Goal: Task Accomplishment & Management: Manage account settings

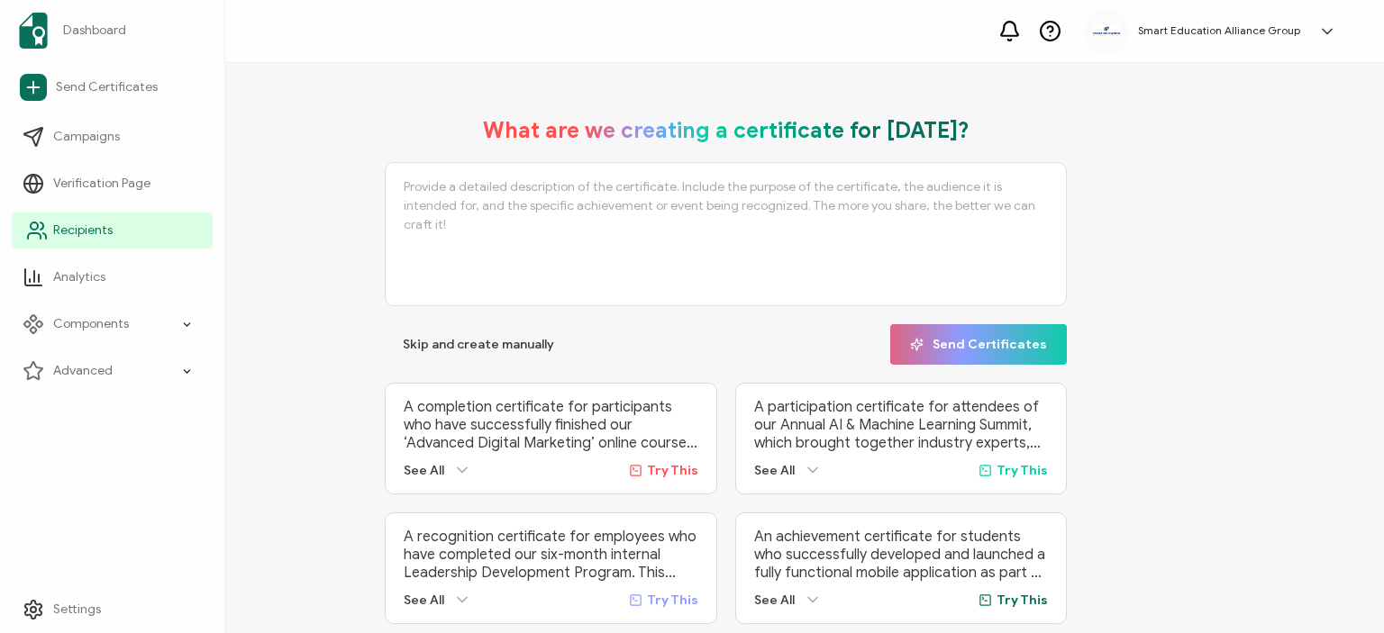
click at [62, 225] on span "Recipients" at bounding box center [82, 231] width 59 height 18
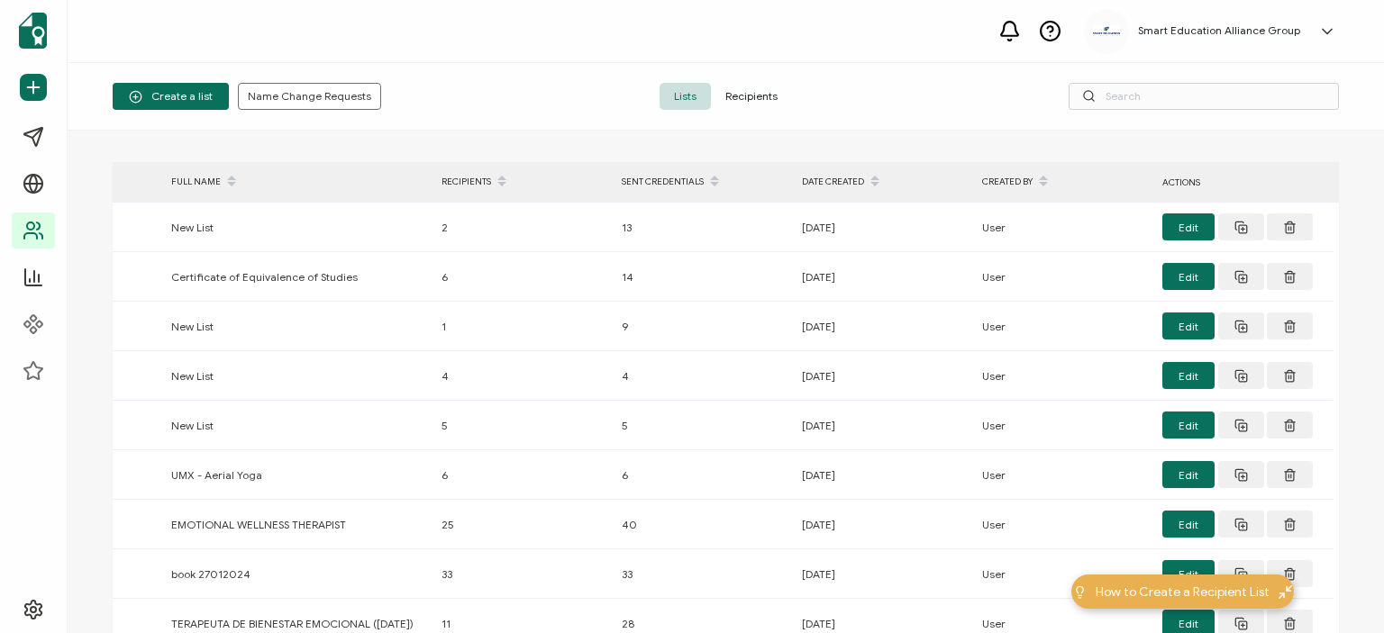
click at [747, 98] on span "Recipients" at bounding box center [751, 96] width 81 height 27
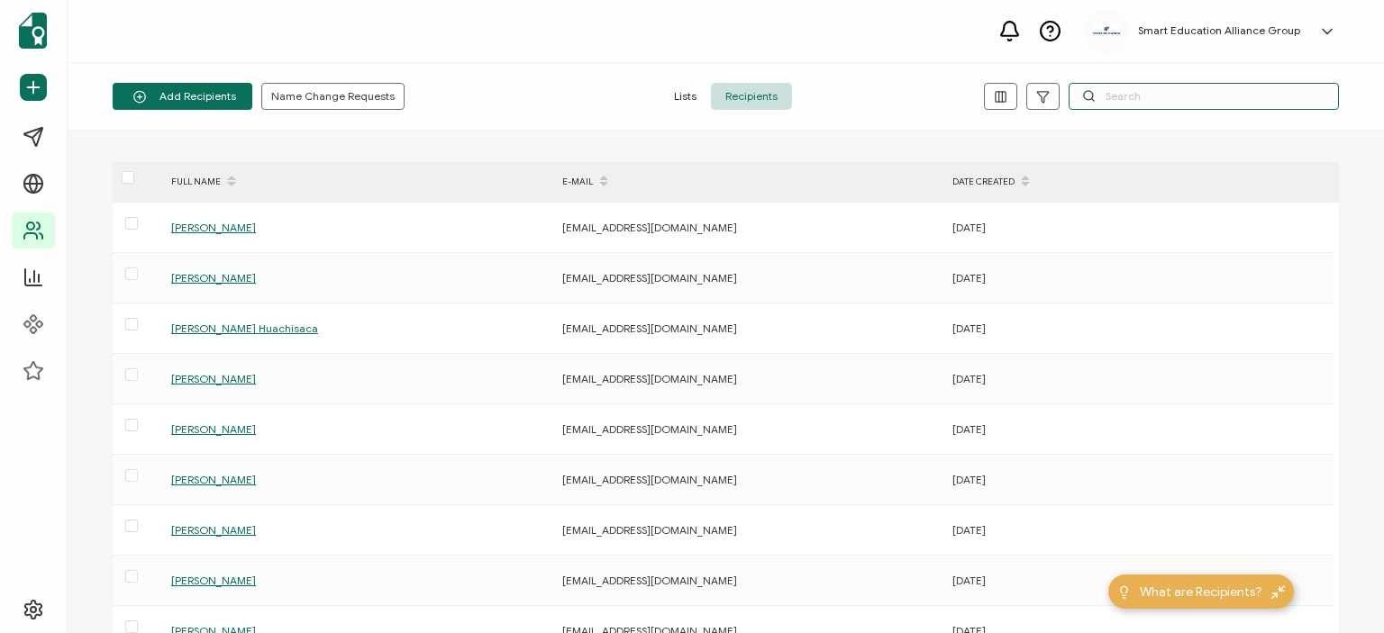
click at [1197, 109] on input "text" at bounding box center [1203, 96] width 270 height 27
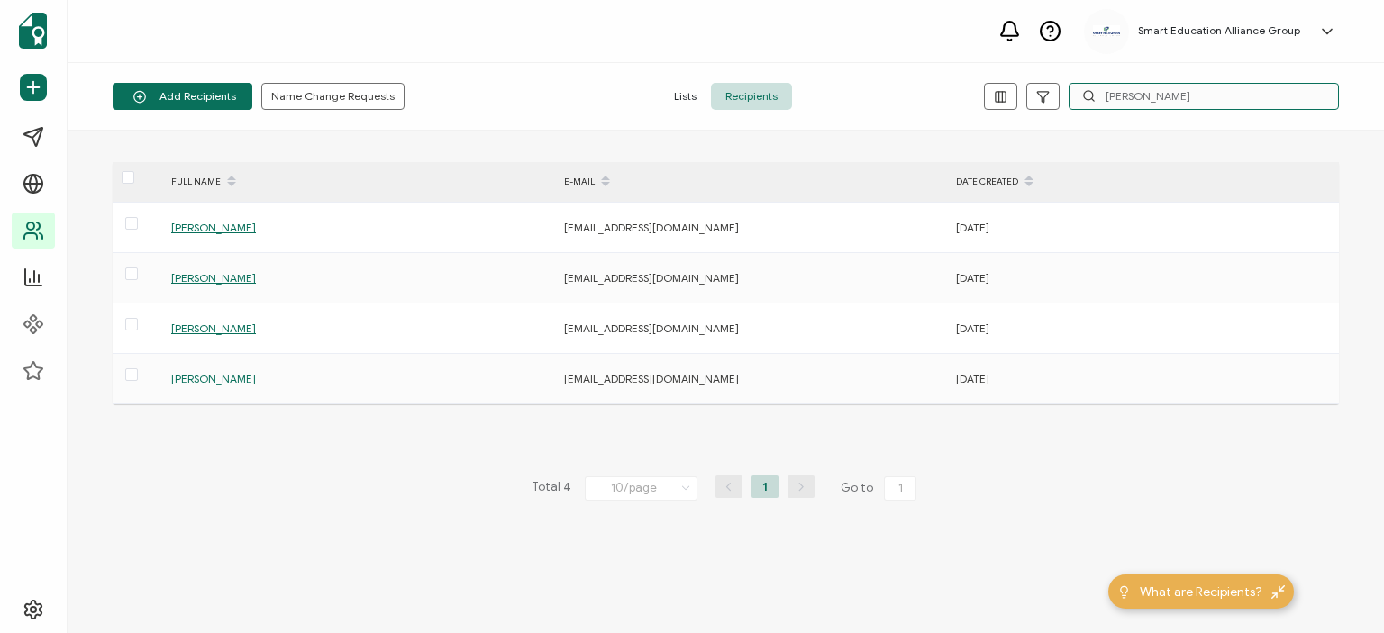
click at [1149, 96] on input "[PERSON_NAME]" at bounding box center [1203, 96] width 270 height 27
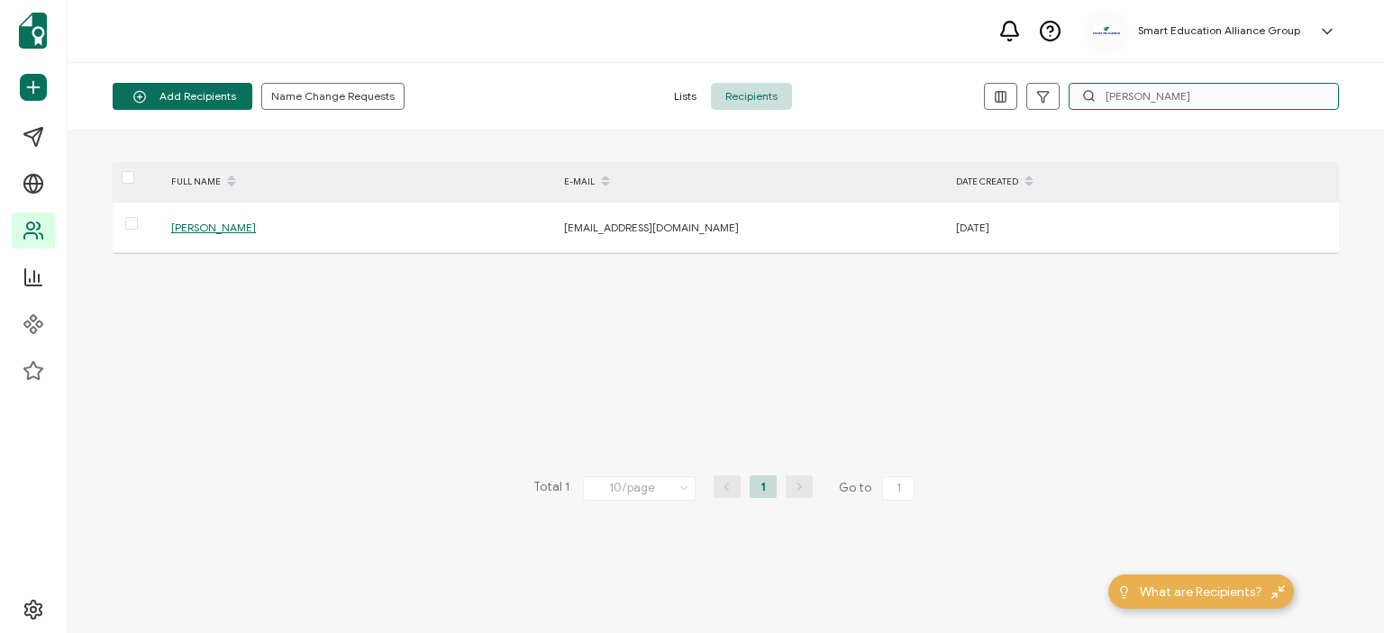
type input "[PERSON_NAME]"
drag, startPoint x: 1240, startPoint y: 91, endPoint x: 1135, endPoint y: 87, distance: 104.6
click at [1135, 87] on input "[PERSON_NAME]" at bounding box center [1203, 96] width 270 height 27
click at [1194, 94] on input "[PERSON_NAME]" at bounding box center [1203, 96] width 270 height 27
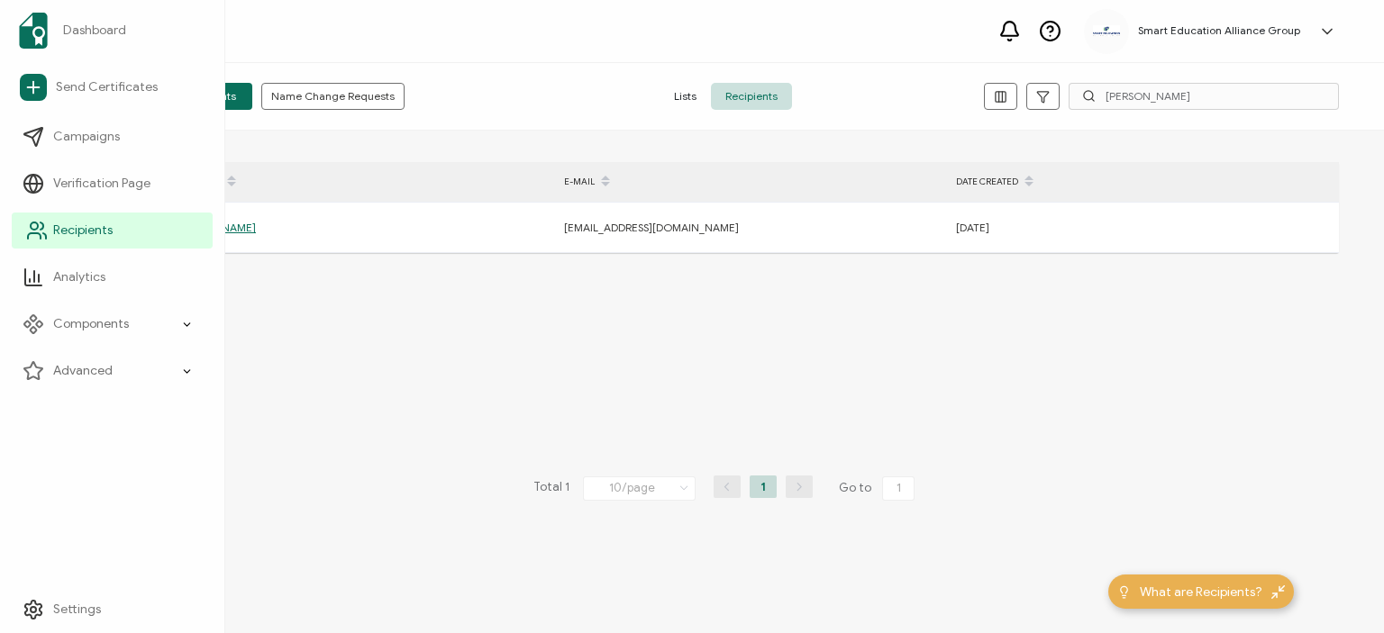
click at [65, 232] on span "Recipients" at bounding box center [82, 231] width 59 height 18
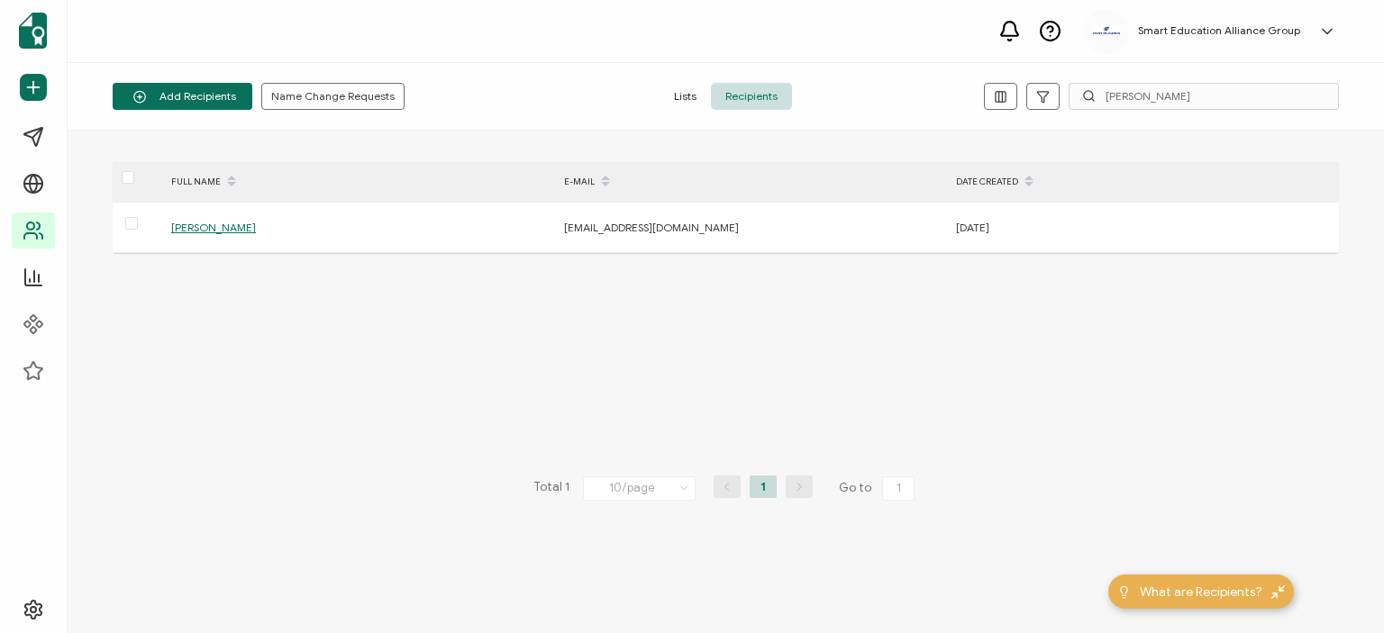
click at [674, 95] on span "Lists" at bounding box center [684, 96] width 51 height 27
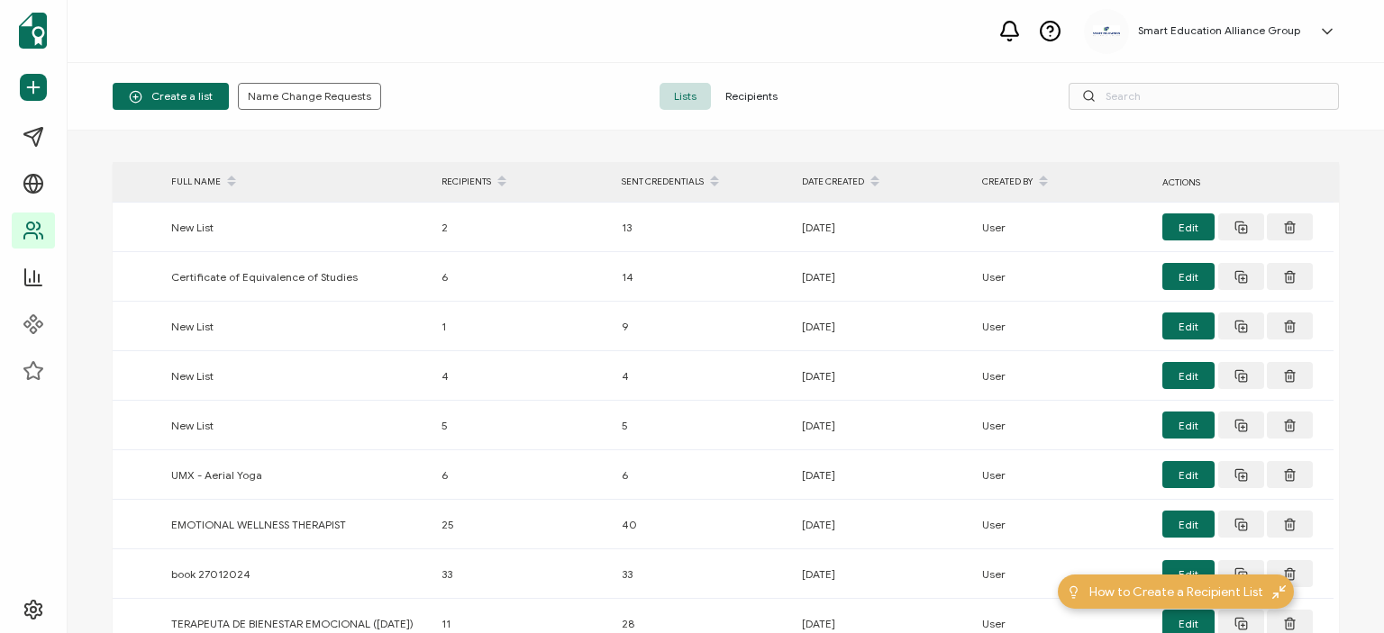
click at [741, 93] on span "Recipients" at bounding box center [751, 96] width 81 height 27
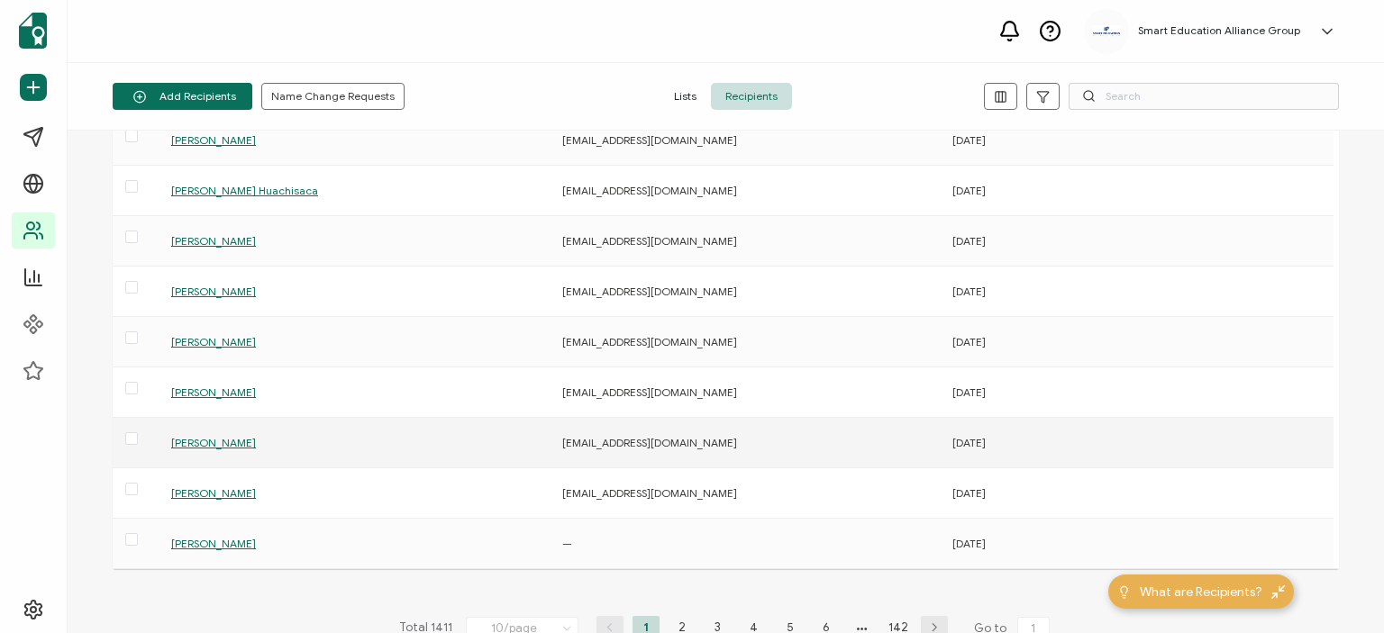
scroll to position [276, 0]
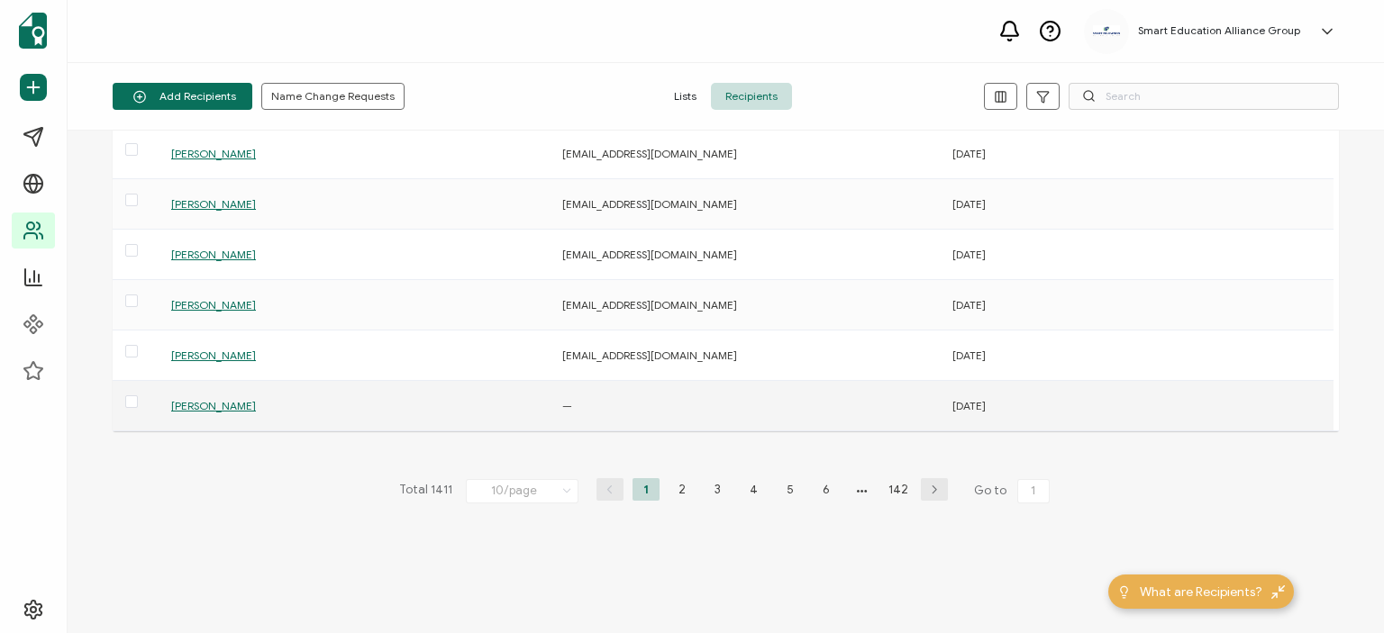
drag, startPoint x: 578, startPoint y: 401, endPoint x: 458, endPoint y: 408, distance: 120.9
click at [458, 408] on div "[PERSON_NAME]" at bounding box center [356, 405] width 389 height 21
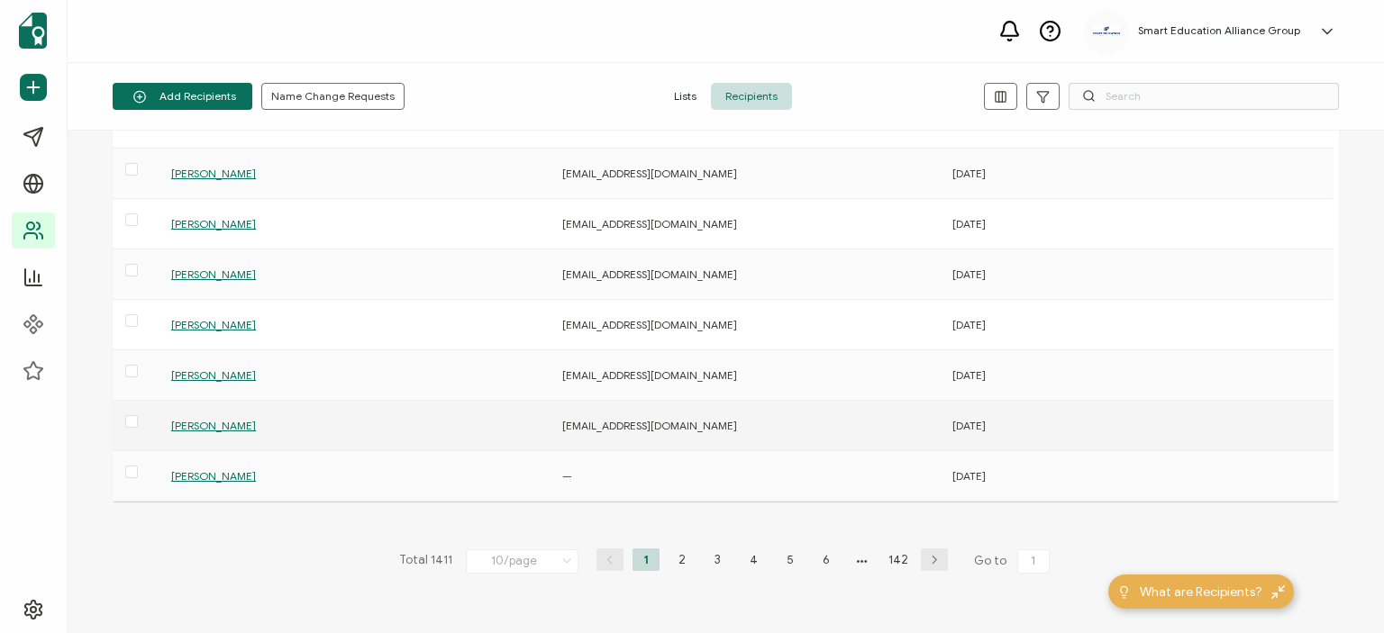
scroll to position [186, 0]
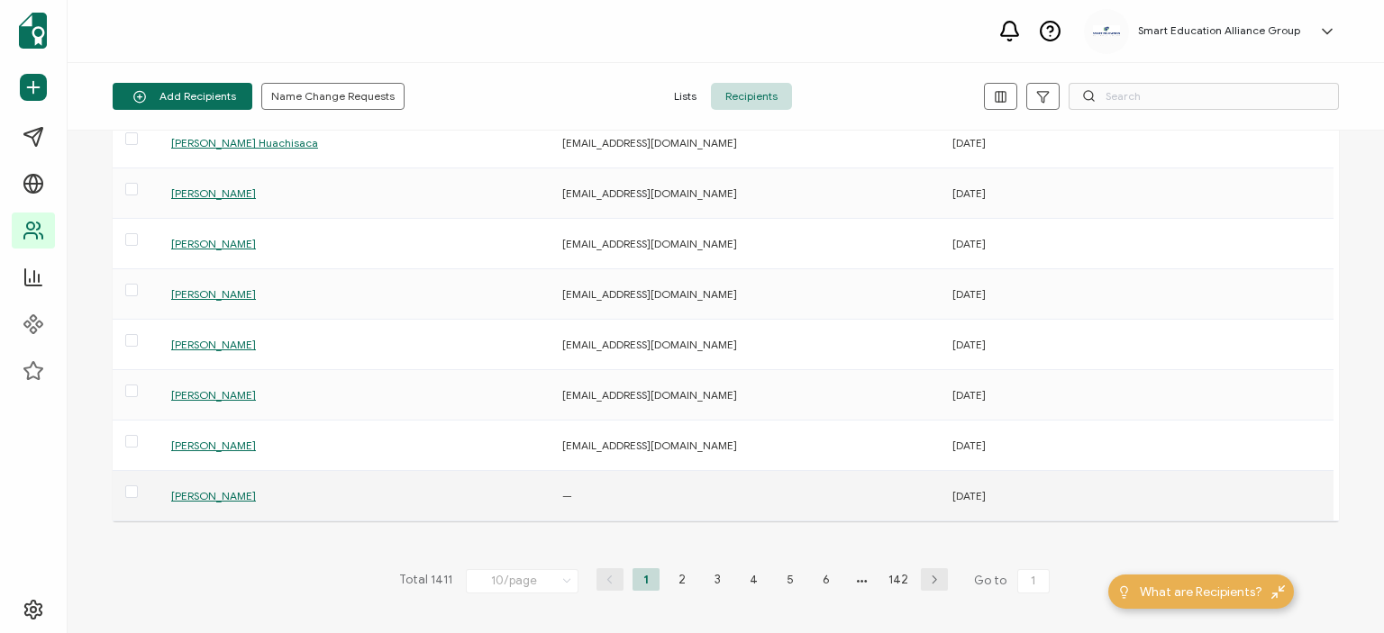
click at [579, 496] on div "—" at bounding box center [747, 496] width 388 height 21
click at [566, 494] on span "—" at bounding box center [567, 496] width 10 height 14
click at [569, 494] on span "—" at bounding box center [567, 496] width 10 height 14
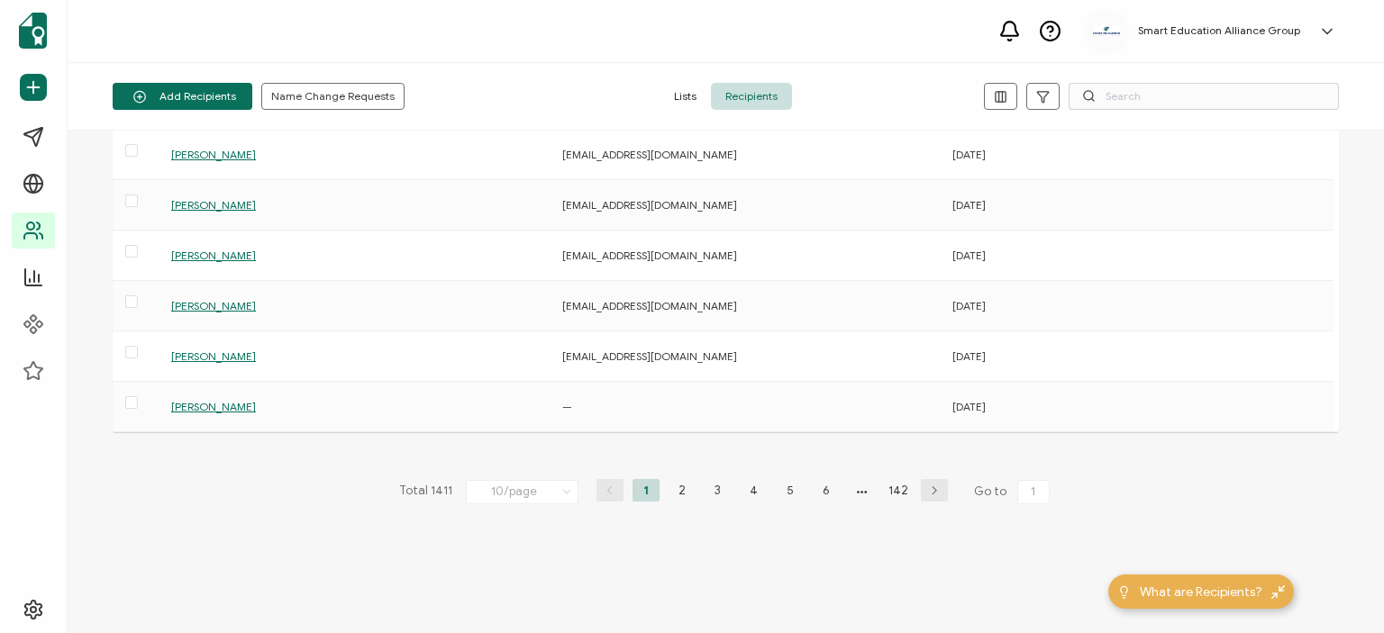
scroll to position [276, 0]
click at [256, 401] on span "[PERSON_NAME]" at bounding box center [213, 406] width 85 height 14
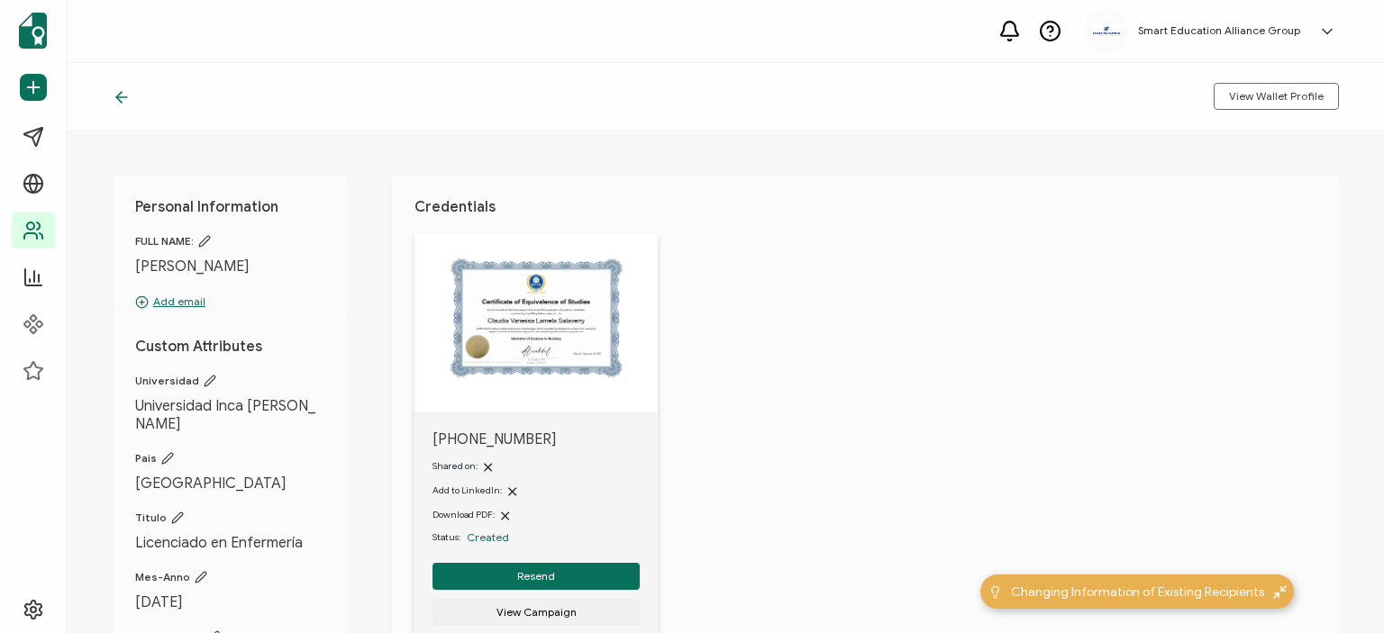
click at [164, 310] on p "Add email" at bounding box center [229, 302] width 189 height 16
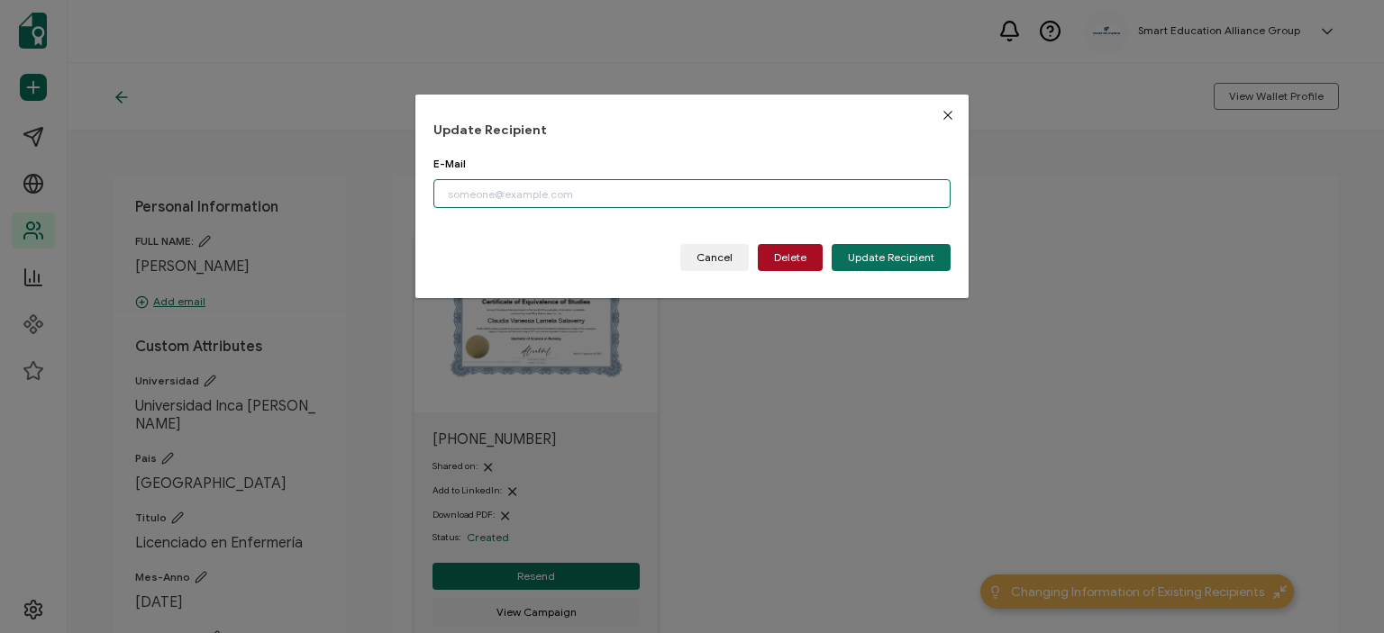
click at [555, 191] on input "dialog" at bounding box center [691, 193] width 517 height 29
paste input "[PERSON_NAME][EMAIL_ADDRESS][DOMAIN_NAME]"
type input "[PERSON_NAME][EMAIL_ADDRESS][DOMAIN_NAME]"
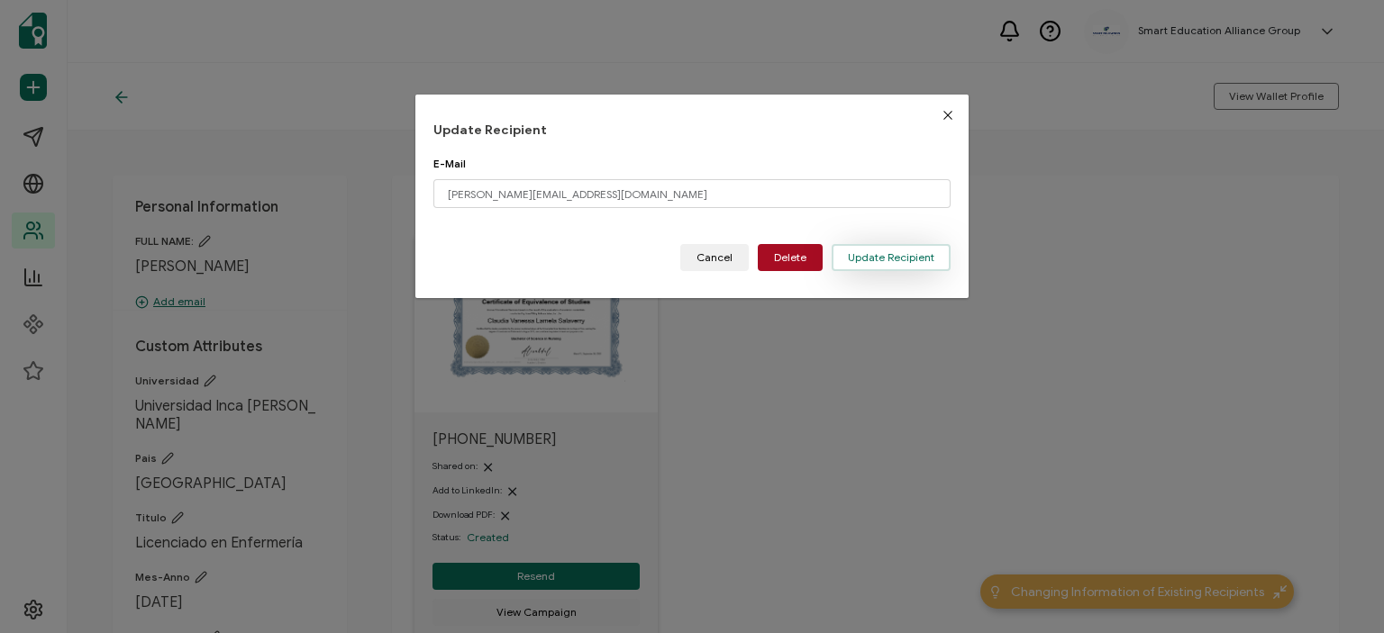
click at [894, 265] on button "Update Recipient" at bounding box center [890, 257] width 119 height 27
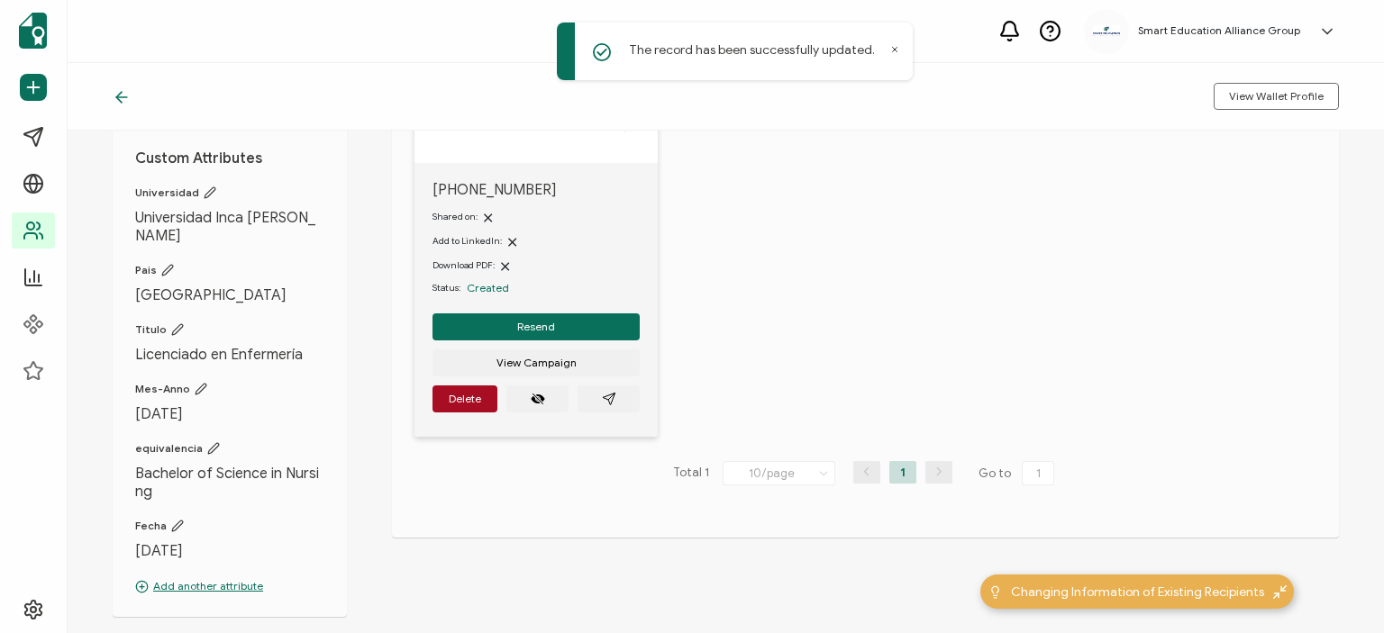
scroll to position [270, 0]
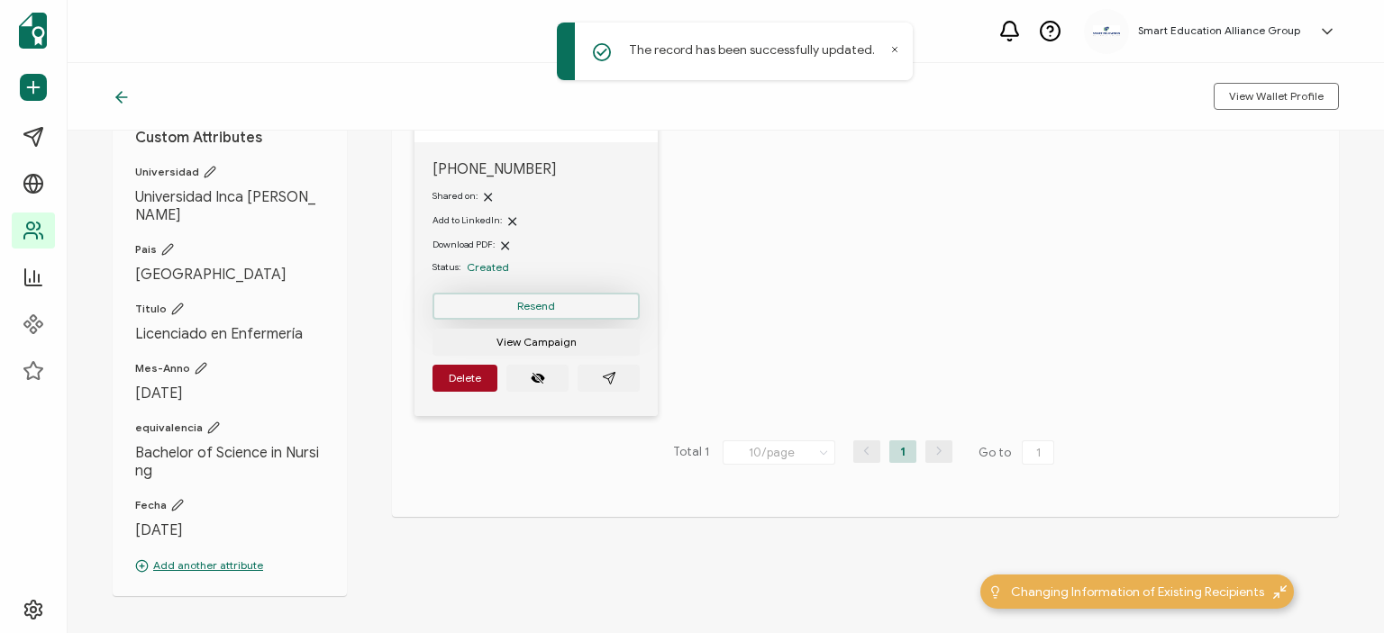
click at [562, 317] on button "Resend" at bounding box center [535, 306] width 207 height 27
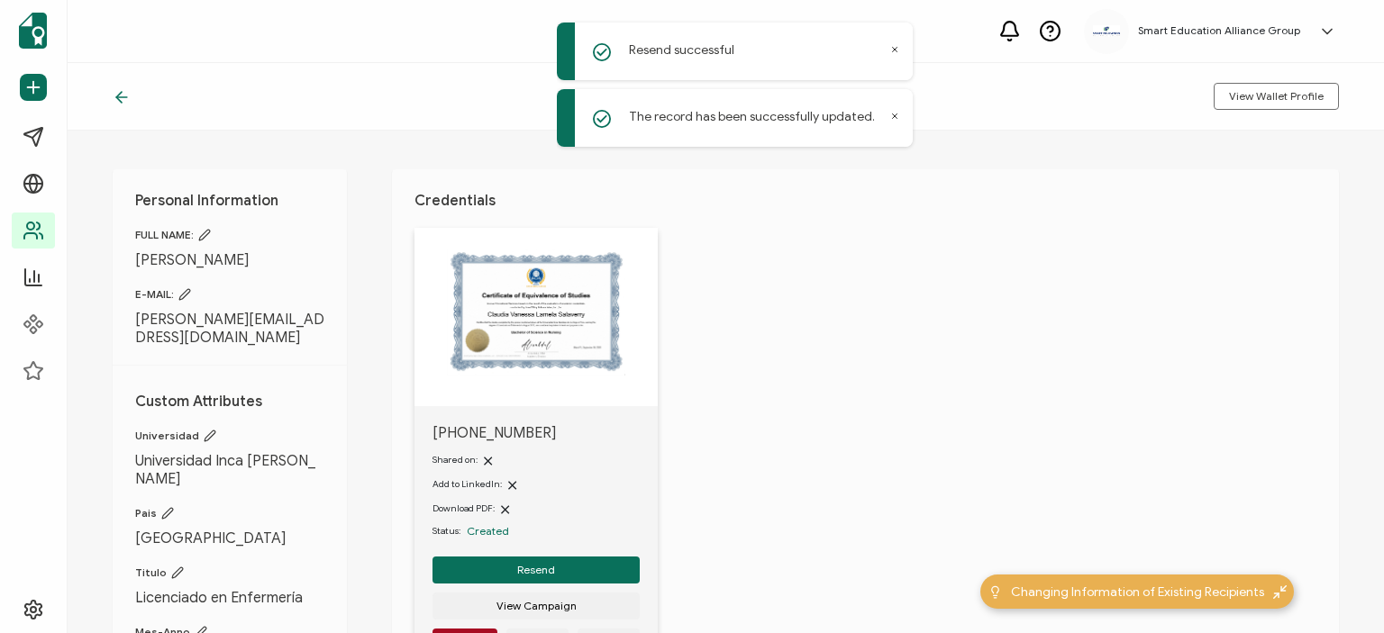
scroll to position [0, 0]
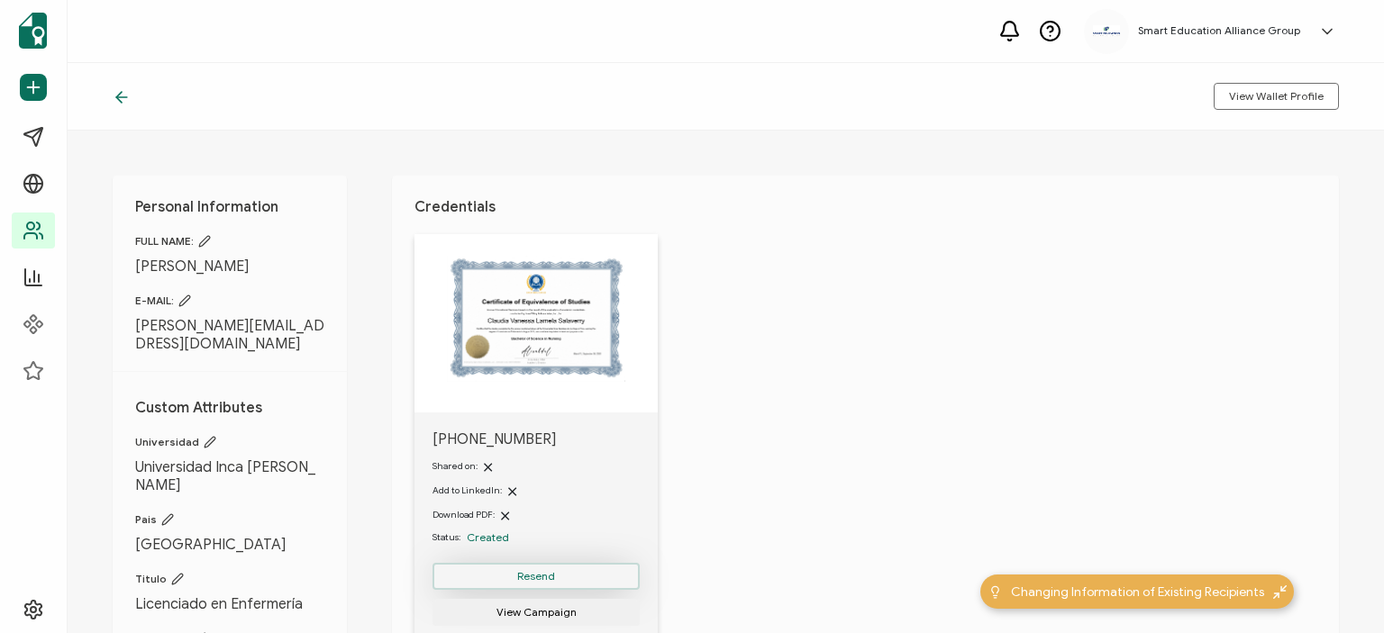
click at [529, 580] on span "Resend" at bounding box center [536, 576] width 38 height 11
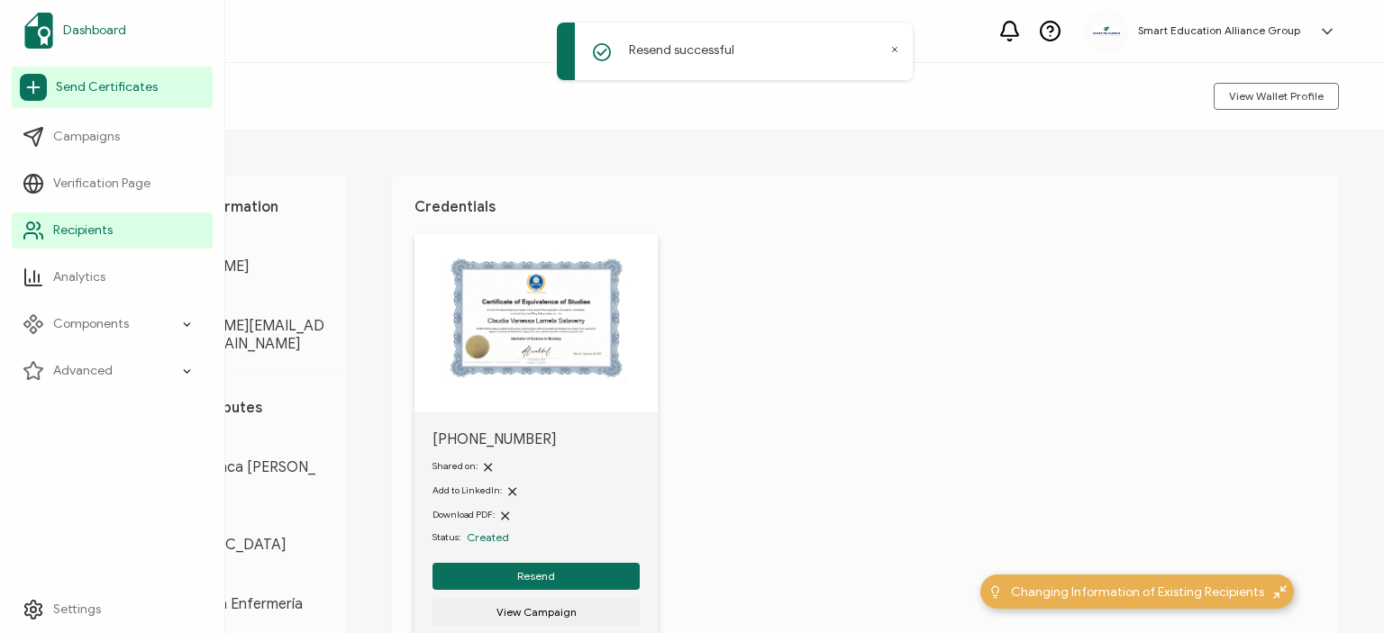
drag, startPoint x: 54, startPoint y: 14, endPoint x: 54, endPoint y: 29, distance: 14.4
click at [54, 15] on link "Dashboard" at bounding box center [112, 30] width 201 height 50
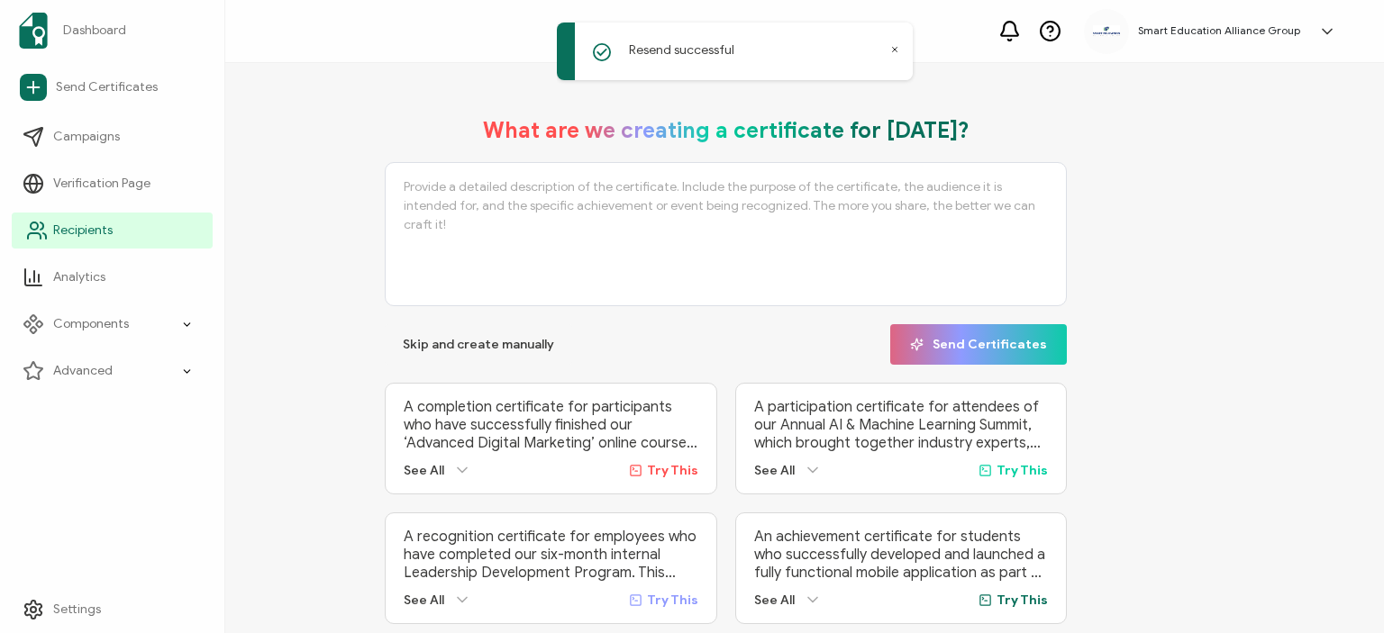
click at [62, 236] on span "Recipients" at bounding box center [82, 231] width 59 height 18
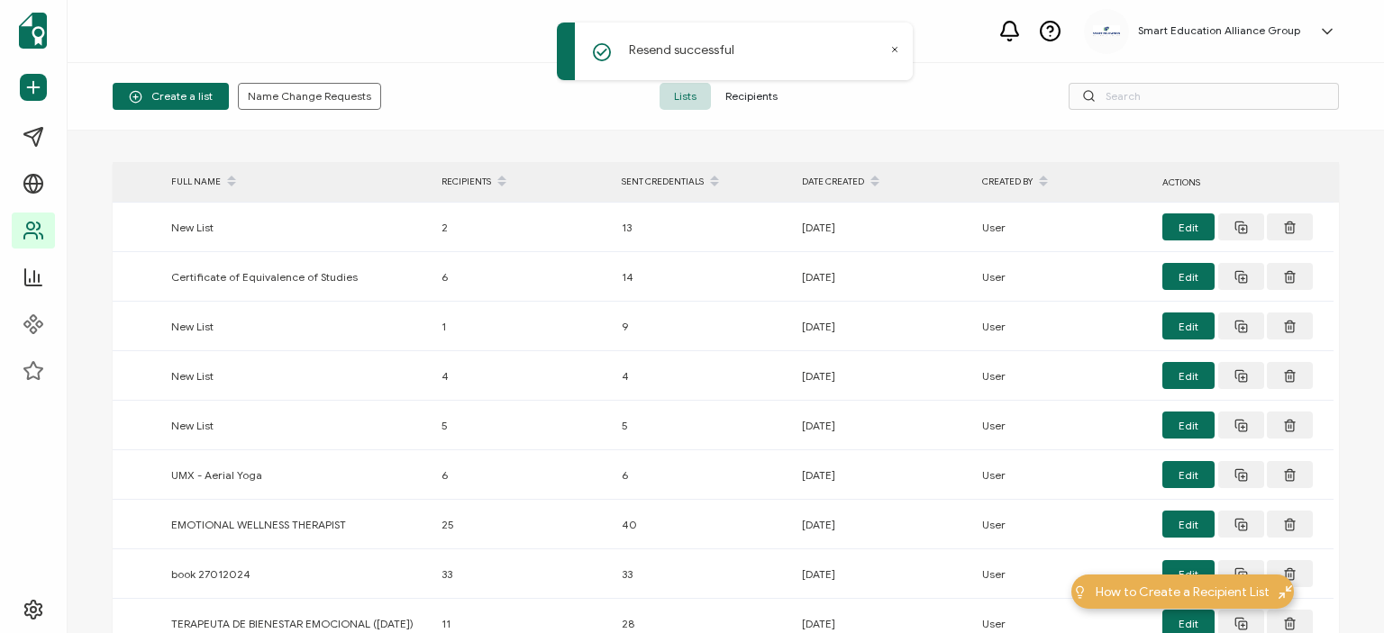
click at [728, 100] on span "Recipients" at bounding box center [751, 96] width 81 height 27
